Goal: Find specific page/section: Find specific page/section

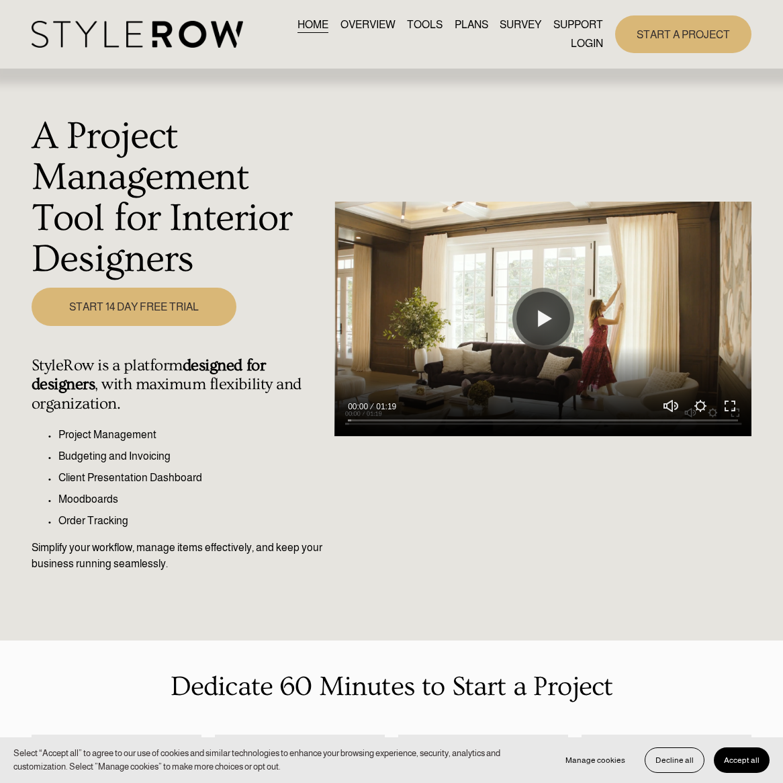
click at [588, 43] on link "LOGIN" at bounding box center [587, 43] width 32 height 18
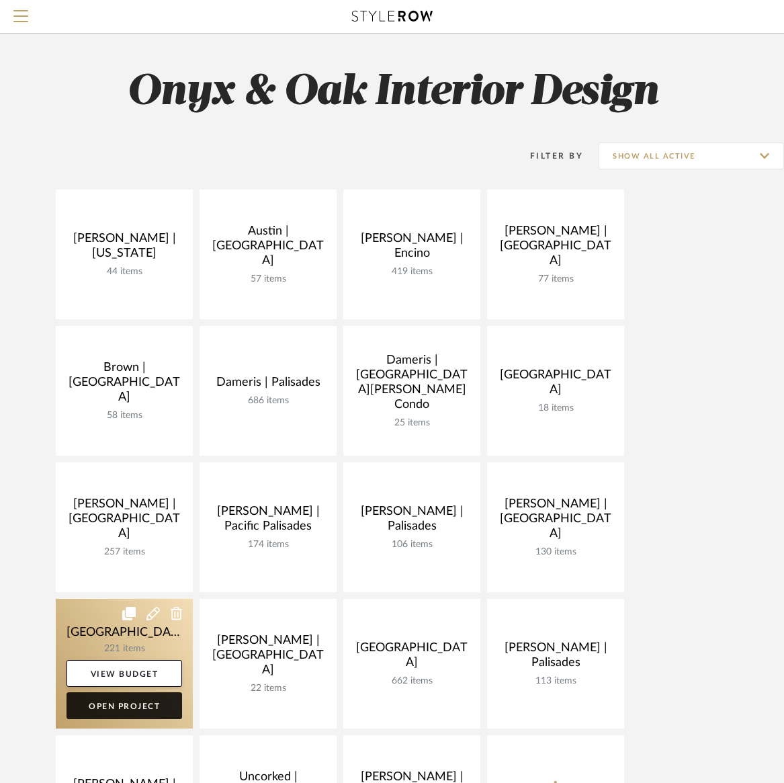
click at [144, 704] on link "Open Project" at bounding box center [125, 705] width 116 height 27
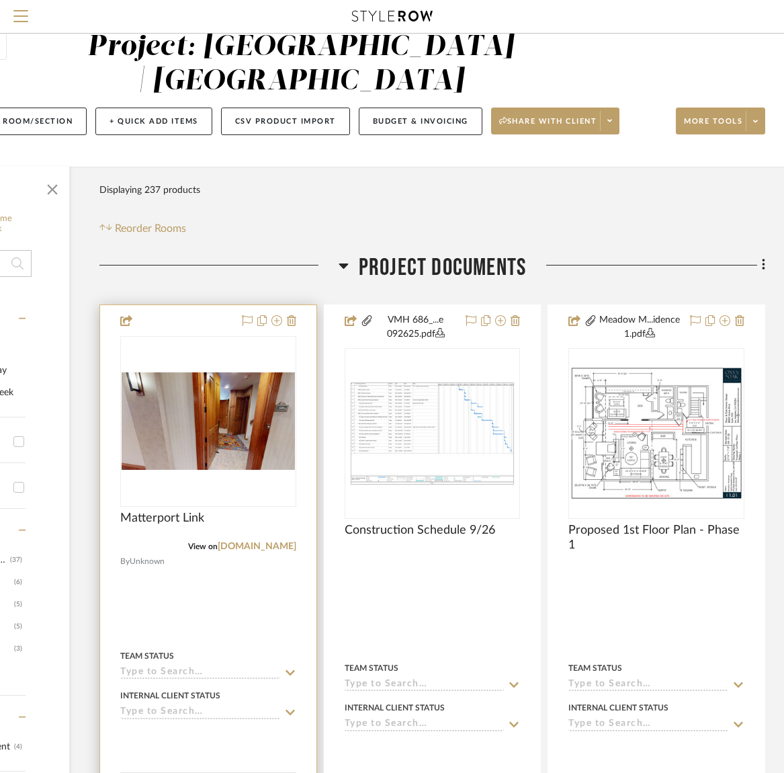
scroll to position [36, 183]
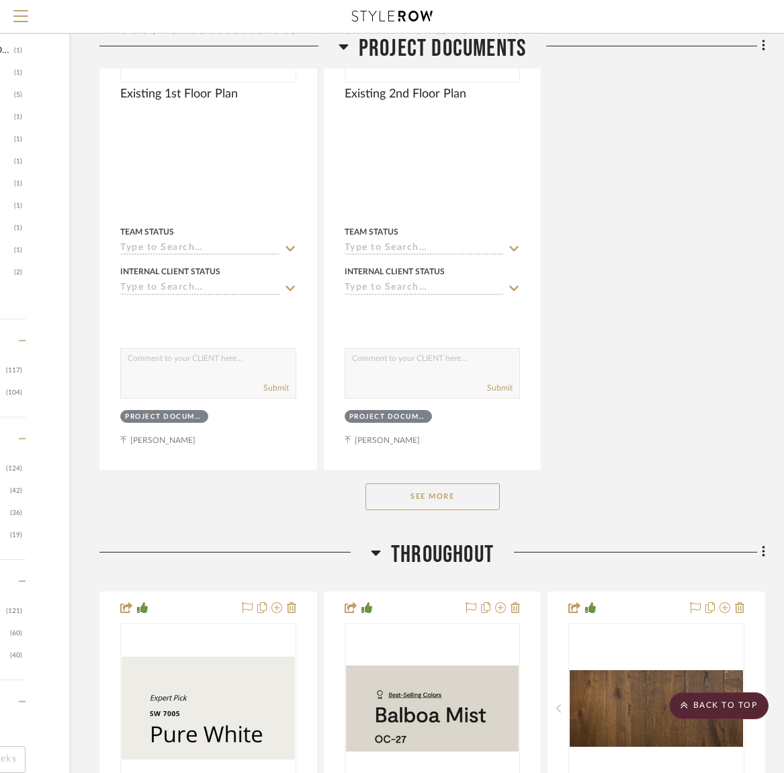
click at [454, 510] on div "See More" at bounding box center [432, 497] width 666 height 54
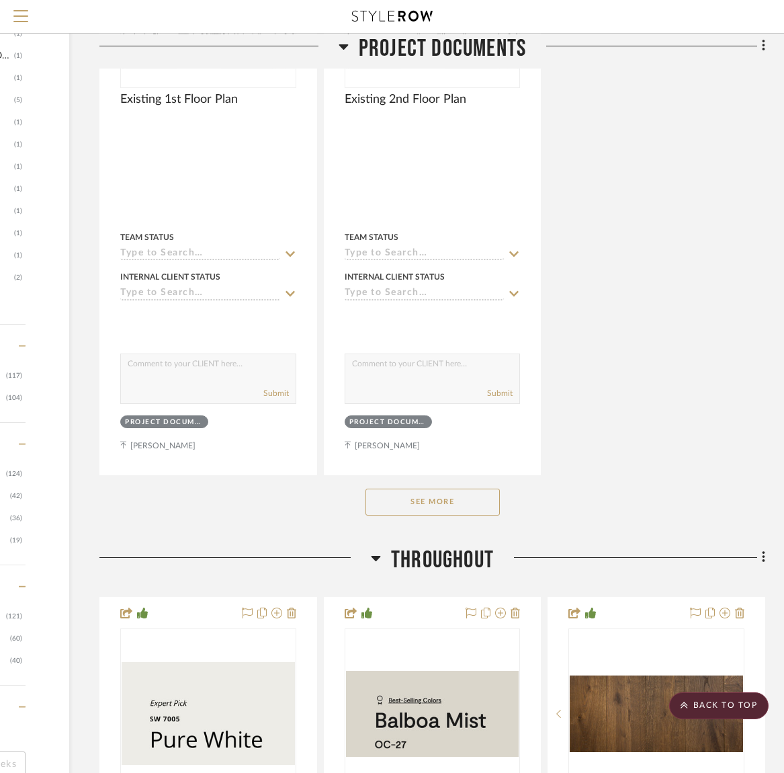
scroll to position [1678, 183]
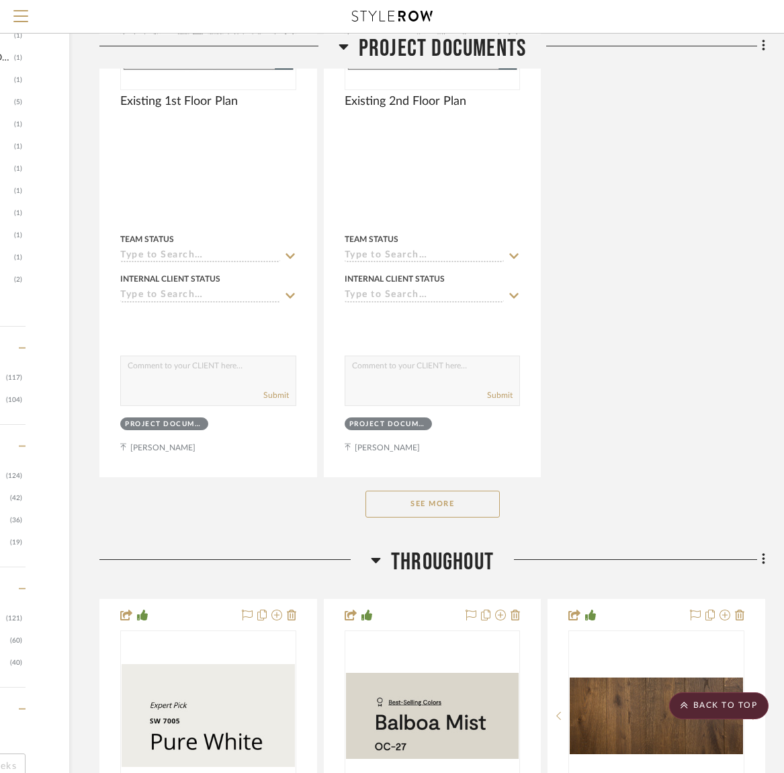
click at [450, 497] on button "See More" at bounding box center [433, 503] width 134 height 27
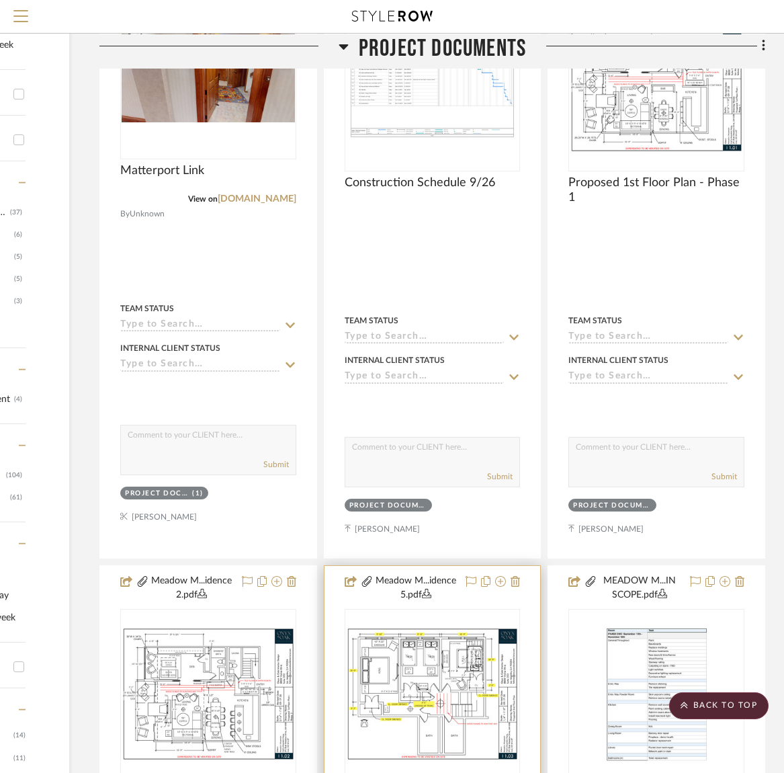
scroll to position [0, 183]
